Goal: Task Accomplishment & Management: Manage account settings

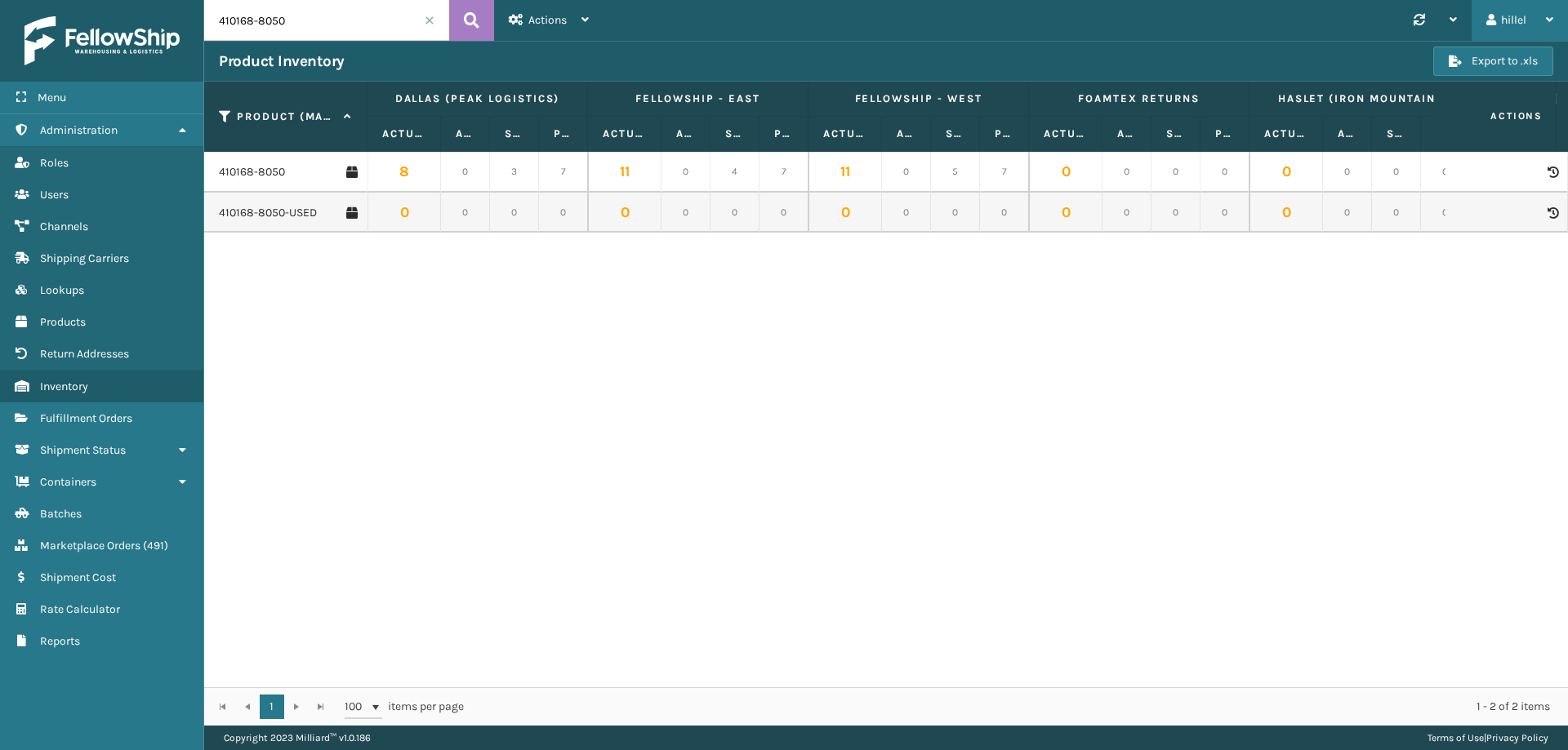
click at [1496, 18] on div "hillel" at bounding box center [1519, 20] width 67 height 40
click at [1447, 60] on li "Log Out" at bounding box center [1458, 63] width 219 height 44
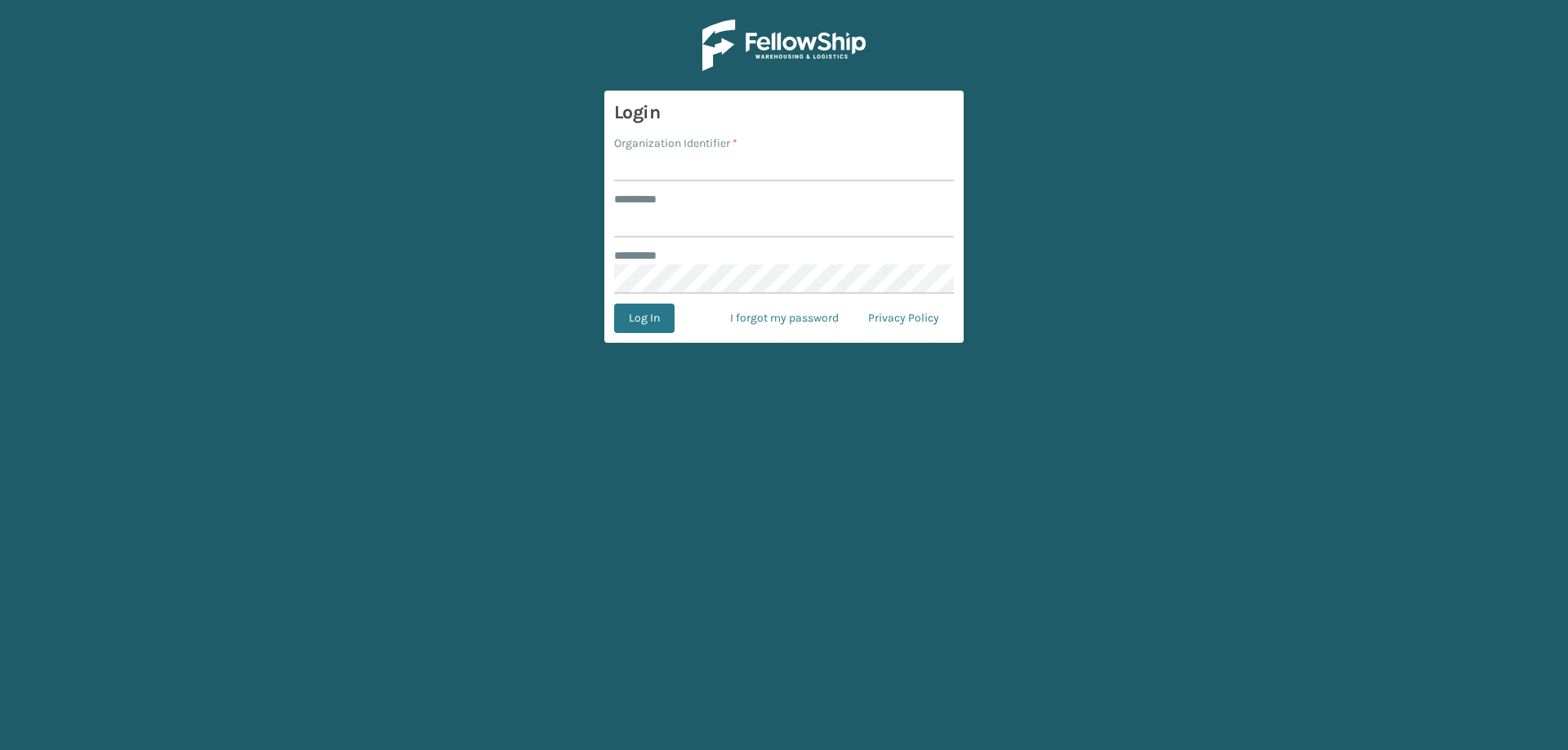
click at [739, 164] on input "Organization Identifier *" at bounding box center [784, 166] width 340 height 30
type input "[PERSON_NAME]"
type input "******"
click at [615, 304] on button "Log In" at bounding box center [644, 318] width 60 height 30
